Goal: Check status: Check status

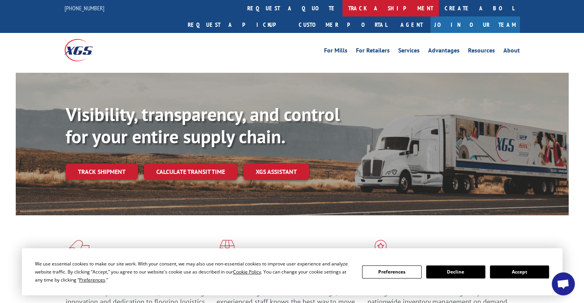
click at [342, 12] on link "track a shipment" at bounding box center [390, 8] width 96 height 16
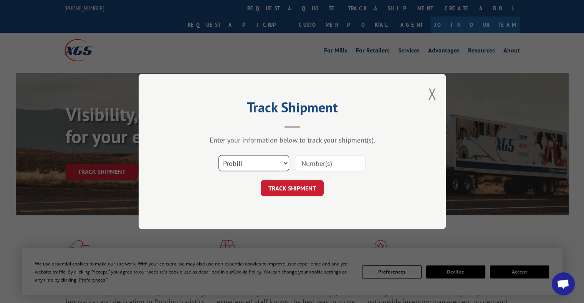
click at [254, 161] on select "Select category... Probill BOL PO" at bounding box center [253, 163] width 71 height 16
select select "bol"
click at [218, 155] on select "Select category... Probill BOL PO" at bounding box center [253, 163] width 71 height 16
click at [311, 163] on input at bounding box center [330, 163] width 71 height 16
paste input "477382"
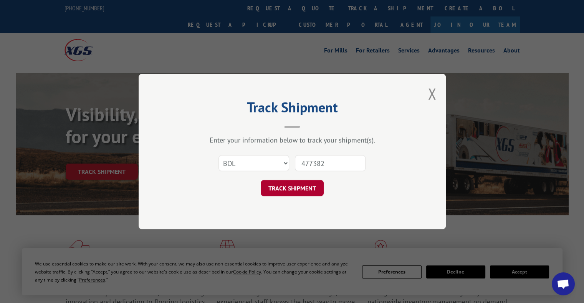
type input "477382"
click at [302, 193] on button "TRACK SHIPMENT" at bounding box center [292, 188] width 63 height 16
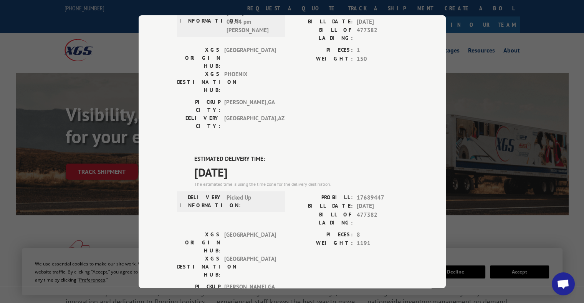
scroll to position [429, 0]
click at [361, 194] on span "17689447" at bounding box center [381, 198] width 51 height 9
copy span "17689447"
click at [361, 194] on span "17689447" at bounding box center [381, 198] width 51 height 9
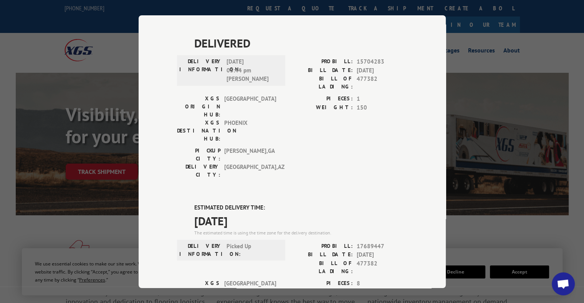
scroll to position [384, 0]
